Goal: Information Seeking & Learning: Learn about a topic

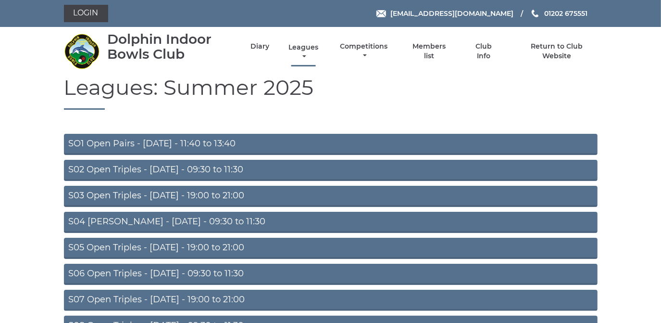
click at [304, 47] on link "Leagues" at bounding box center [303, 52] width 35 height 19
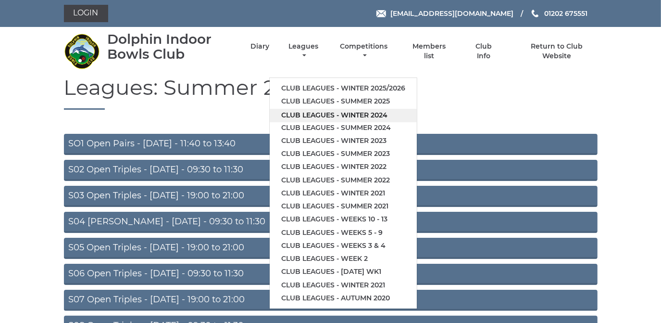
click at [321, 114] on link "Club leagues - Winter 2024" at bounding box center [343, 115] width 147 height 13
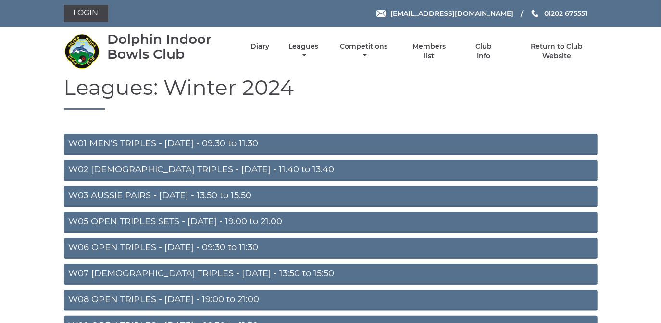
click at [182, 144] on link "W01 MEN'S TRIPLES - [DATE] - 09:30 to 11:30" at bounding box center [331, 144] width 534 height 21
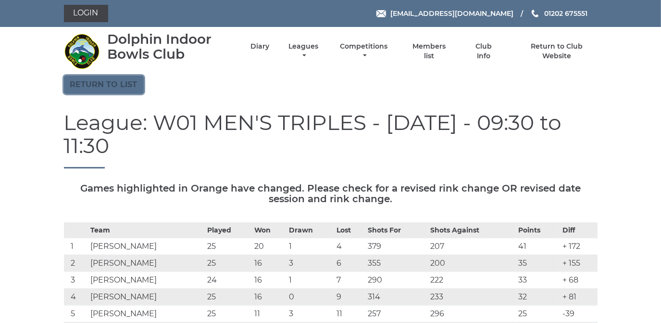
click at [121, 83] on link "Return to list" at bounding box center [104, 84] width 80 height 18
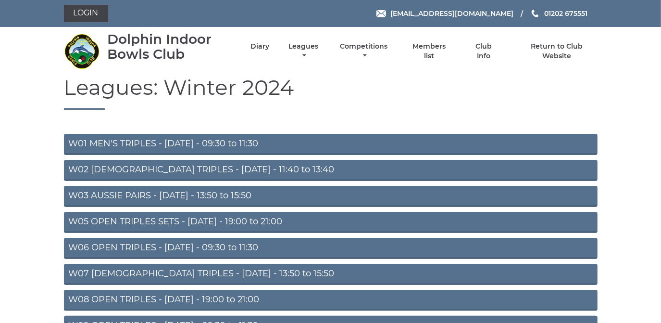
click at [131, 191] on link "W03 AUSSIE PAIRS - [DATE] - 13:50 to 15:50" at bounding box center [331, 196] width 534 height 21
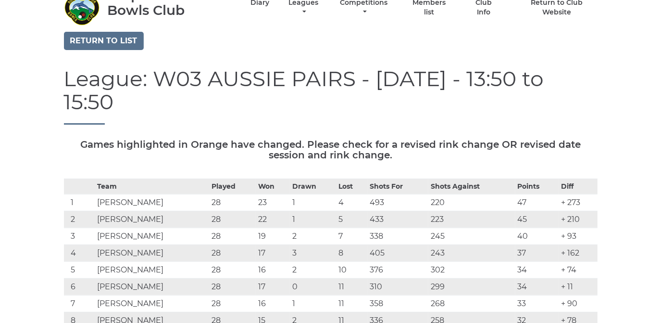
scroll to position [43, 0]
click at [107, 40] on link "Return to list" at bounding box center [104, 41] width 80 height 18
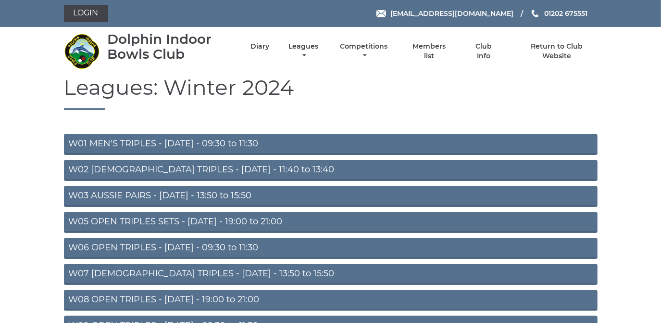
scroll to position [43, 0]
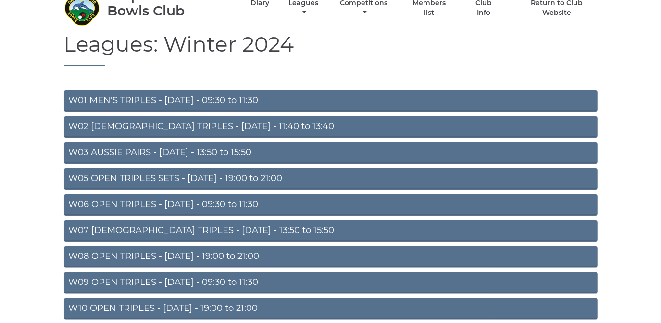
click at [136, 202] on link "W06 OPEN TRIPLES - [DATE] - 09:30 to 11:30" at bounding box center [331, 204] width 534 height 21
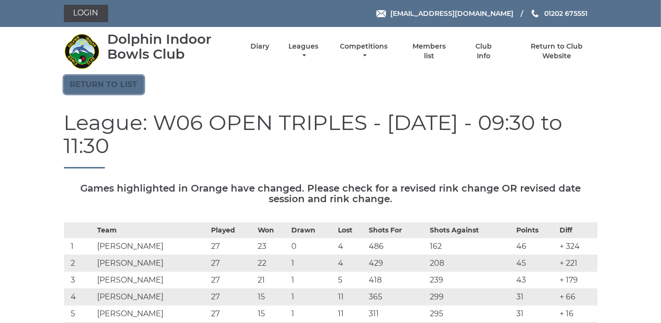
click at [110, 81] on link "Return to list" at bounding box center [104, 84] width 80 height 18
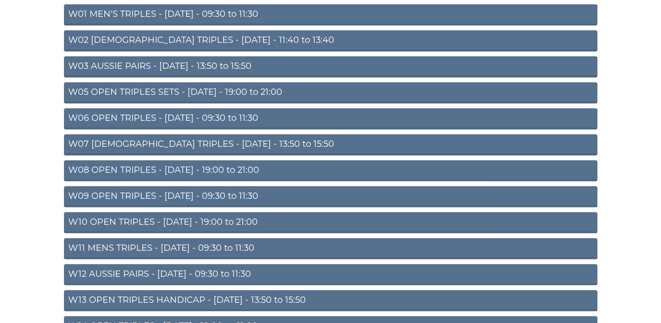
scroll to position [131, 0]
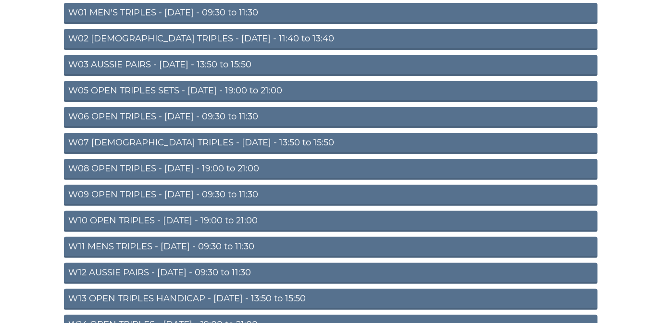
click at [140, 165] on link "W08 OPEN TRIPLES - Tuesday - 19:00 to 21:00" at bounding box center [331, 169] width 534 height 21
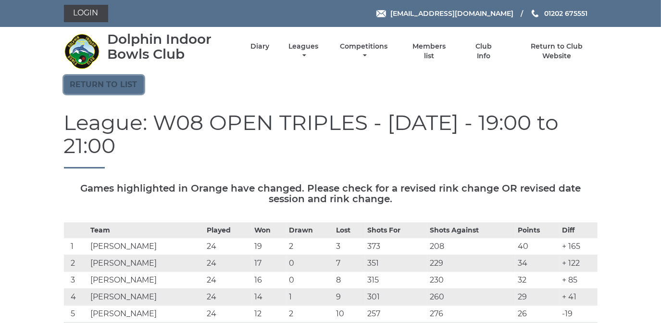
click at [114, 86] on link "Return to list" at bounding box center [104, 84] width 80 height 18
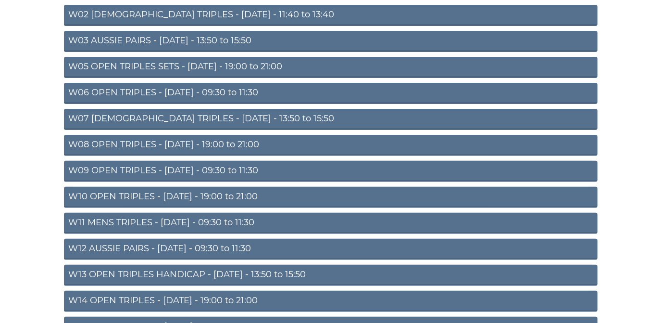
scroll to position [175, 0]
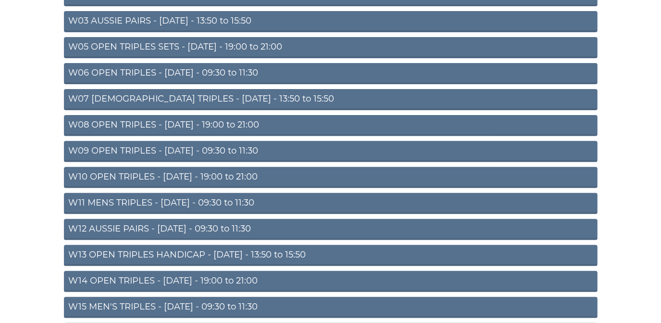
click at [174, 144] on link "W09 OPEN TRIPLES - [DATE] - 09:30 to 11:30" at bounding box center [331, 151] width 534 height 21
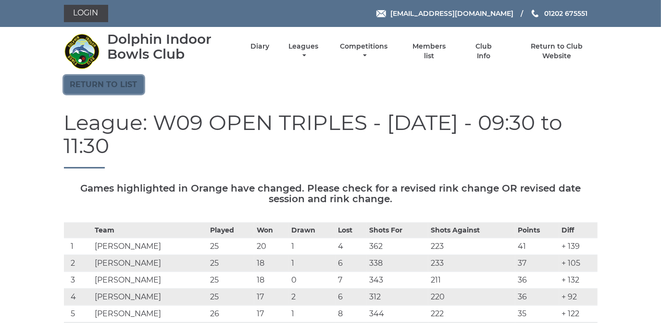
click at [128, 85] on link "Return to list" at bounding box center [104, 84] width 80 height 18
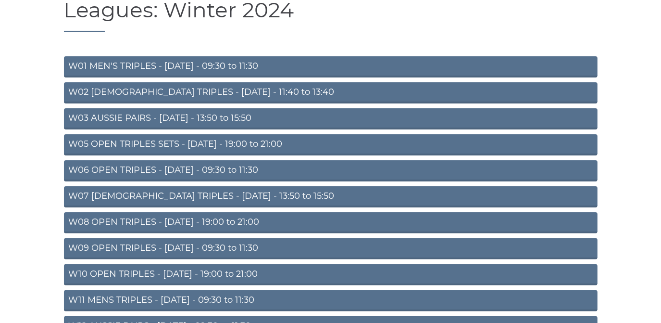
scroll to position [87, 0]
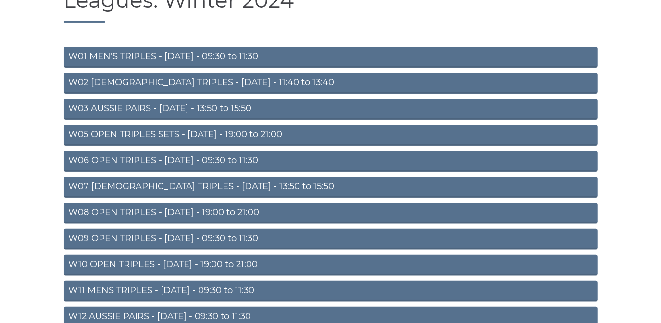
click at [190, 212] on link "W08 OPEN TRIPLES - Tuesday - 19:00 to 21:00" at bounding box center [331, 212] width 534 height 21
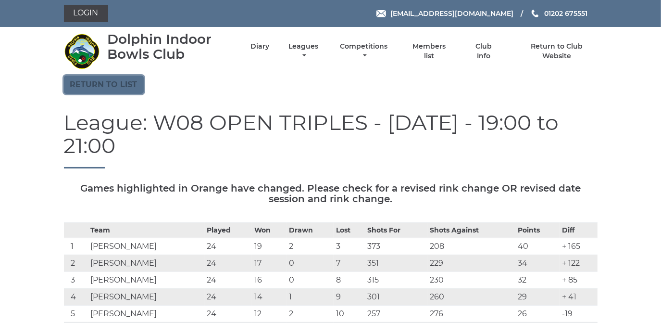
click at [101, 81] on link "Return to list" at bounding box center [104, 84] width 80 height 18
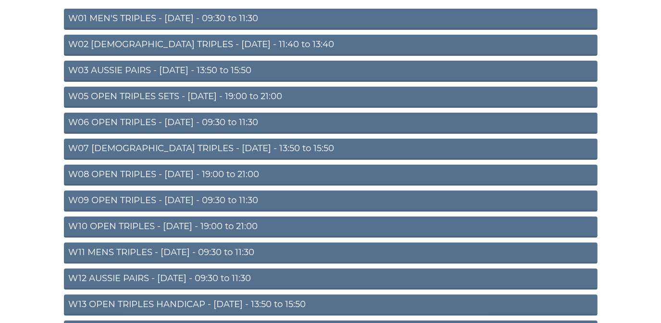
scroll to position [131, 0]
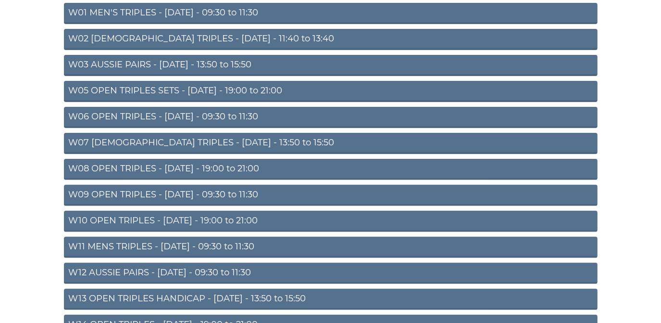
click at [204, 189] on link "W09 OPEN TRIPLES - [DATE] - 09:30 to 11:30" at bounding box center [331, 195] width 534 height 21
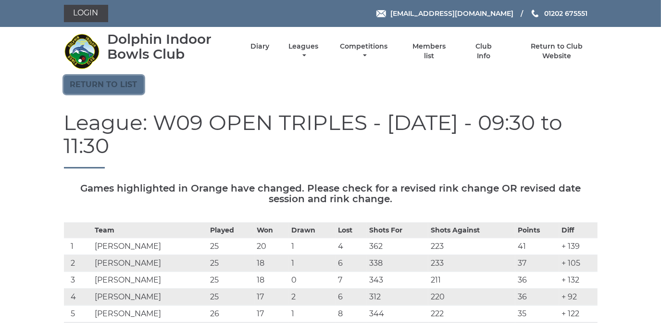
click at [124, 87] on link "Return to list" at bounding box center [104, 84] width 80 height 18
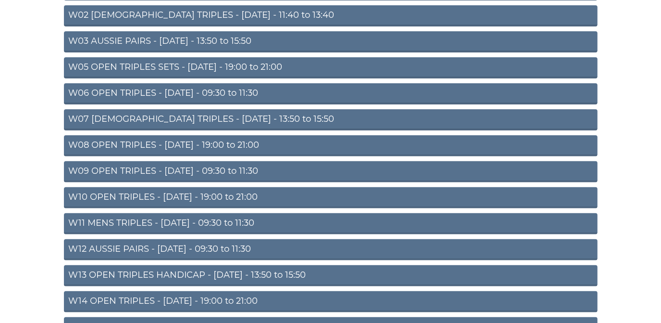
scroll to position [218, 0]
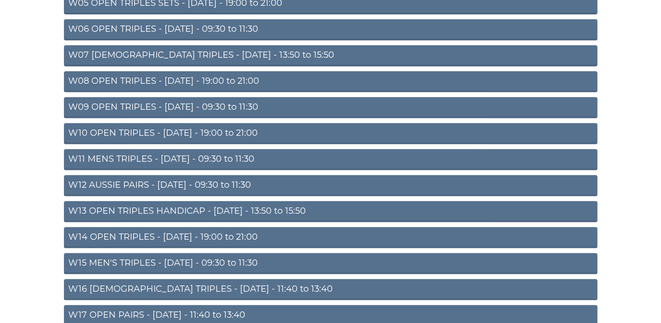
click at [192, 128] on link "W10 OPEN TRIPLES - Wednesday - 19:00 to 21:00" at bounding box center [331, 133] width 534 height 21
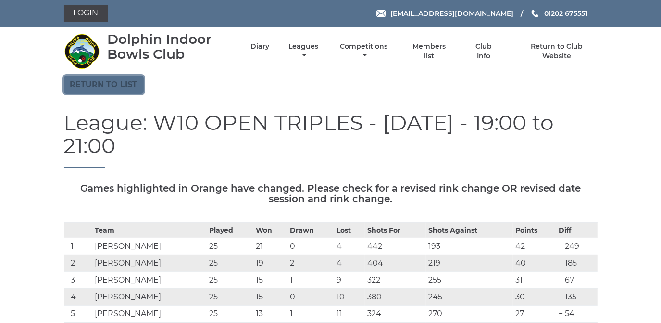
click at [100, 84] on link "Return to list" at bounding box center [104, 84] width 80 height 18
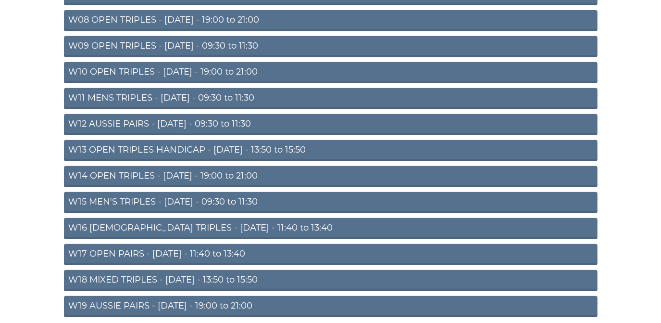
scroll to position [306, 0]
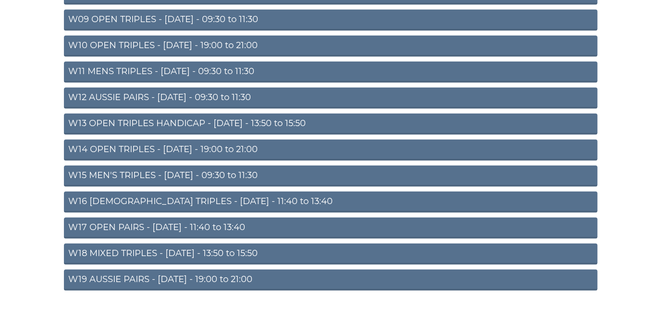
click at [183, 147] on link "W14 OPEN TRIPLES - Thursday - 19:00 to 21:00" at bounding box center [331, 149] width 534 height 21
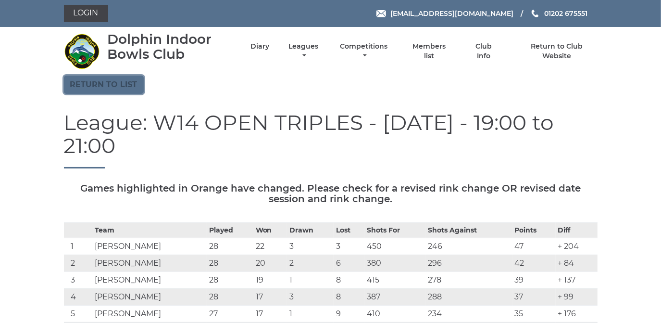
click at [116, 84] on link "Return to list" at bounding box center [104, 84] width 80 height 18
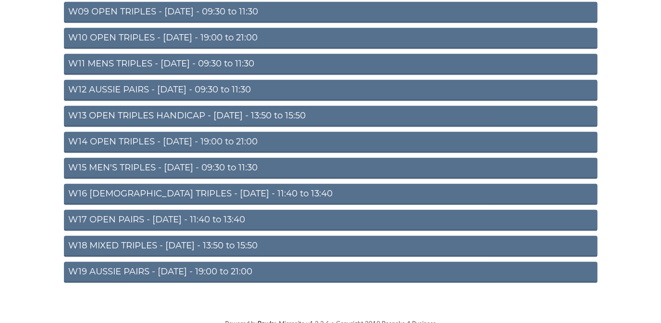
scroll to position [315, 0]
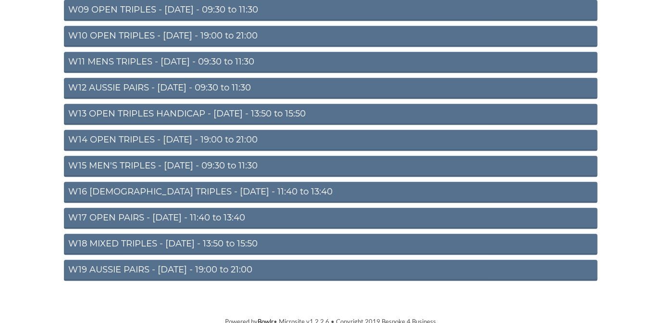
click at [192, 263] on link "W19 AUSSIE PAIRS - [DATE] - 19:00 to 21:00" at bounding box center [331, 270] width 534 height 21
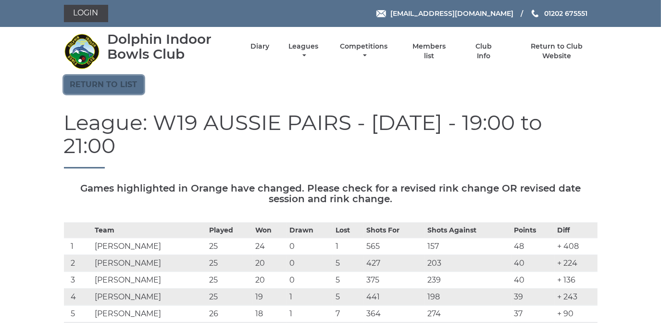
click at [120, 83] on link "Return to list" at bounding box center [104, 84] width 80 height 18
